Goal: Transaction & Acquisition: Purchase product/service

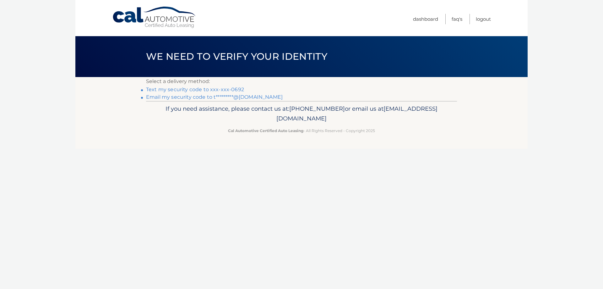
click at [228, 89] on link "Text my security code to xxx-xxx-0692" at bounding box center [195, 89] width 98 height 6
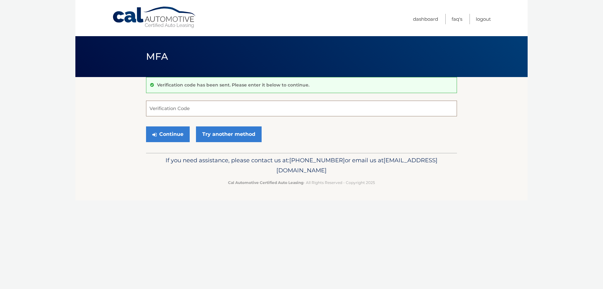
click at [198, 108] on input "Verification Code" at bounding box center [301, 109] width 311 height 16
type input "496216"
click at [179, 133] on button "Continue" at bounding box center [168, 134] width 44 height 16
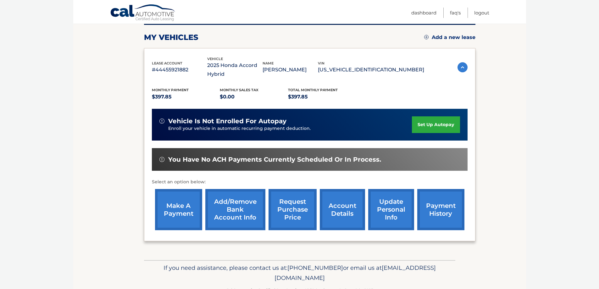
scroll to position [94, 0]
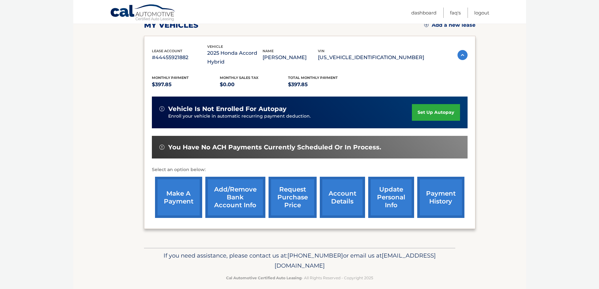
click at [169, 203] on link "make a payment" at bounding box center [178, 197] width 47 height 41
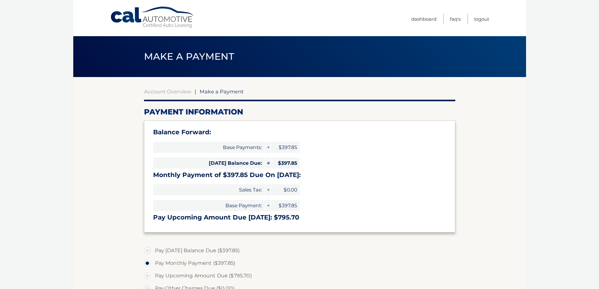
select select "NzZlMmExMDctZTY0NC00OTRiLWI4NmYtYWY1ZGVlM2FmMjNm"
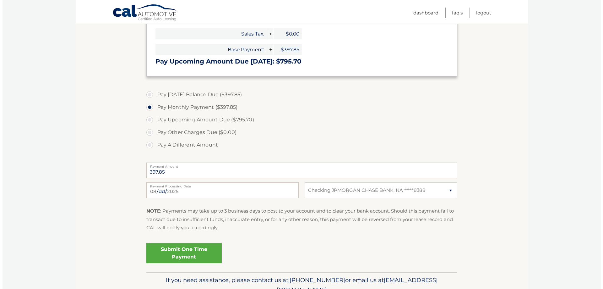
scroll to position [187, 0]
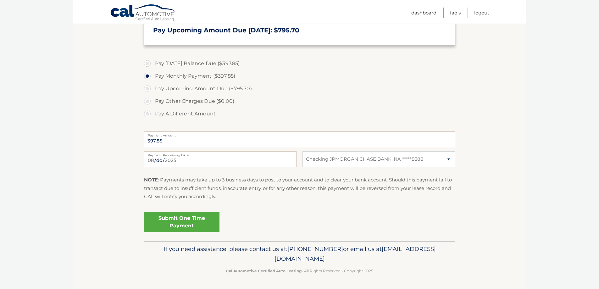
click at [194, 226] on link "Submit One Time Payment" at bounding box center [181, 222] width 75 height 20
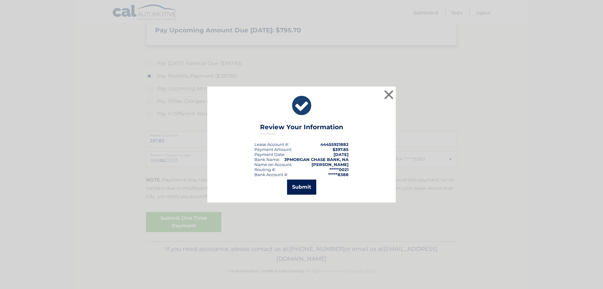
click at [302, 189] on button "Submit" at bounding box center [301, 186] width 29 height 15
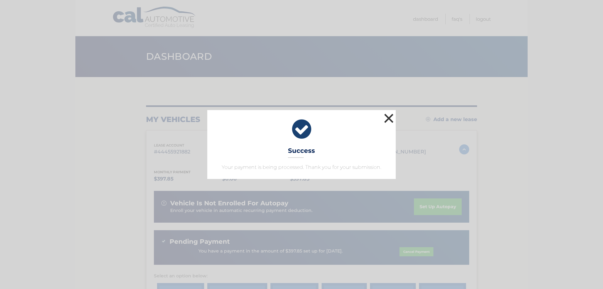
click at [389, 116] on button "×" at bounding box center [389, 118] width 13 height 13
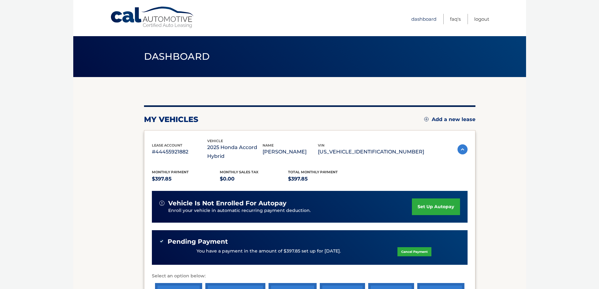
click at [421, 19] on link "Dashboard" at bounding box center [423, 19] width 25 height 10
click at [482, 18] on link "Logout" at bounding box center [481, 19] width 15 height 10
